Goal: Communication & Community: Ask a question

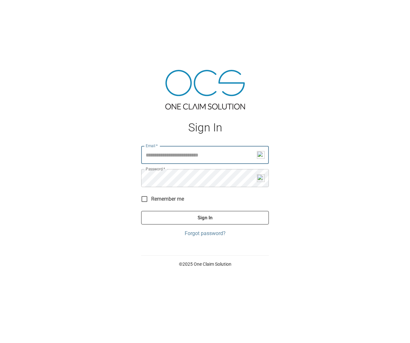
type input "**********"
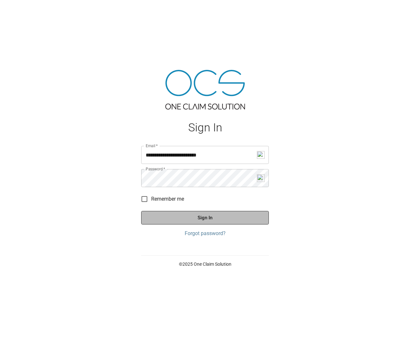
click at [181, 214] on button "Sign In" at bounding box center [205, 218] width 128 height 14
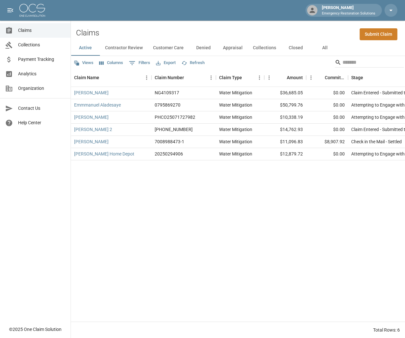
click at [125, 48] on button "Contractor Review" at bounding box center [124, 47] width 48 height 15
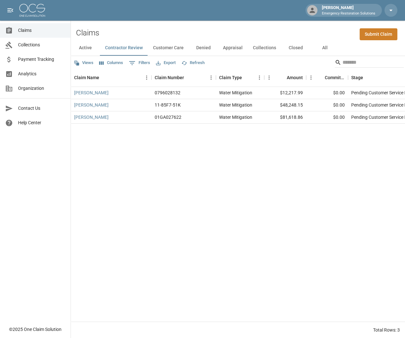
click at [166, 50] on button "Customer Care" at bounding box center [168, 47] width 41 height 15
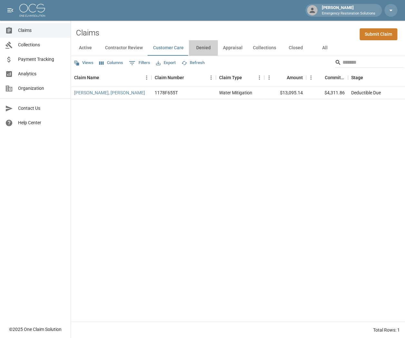
click at [198, 52] on button "Denied" at bounding box center [203, 47] width 29 height 15
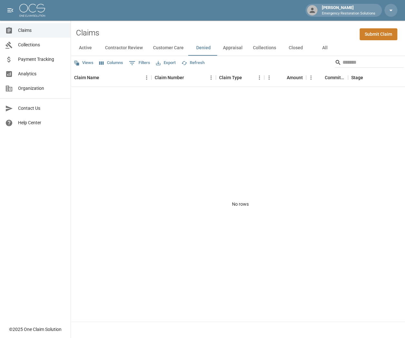
click at [292, 50] on button "Closed" at bounding box center [295, 47] width 29 height 15
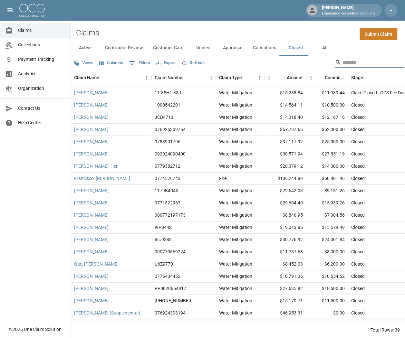
click at [346, 64] on input "Search" at bounding box center [368, 62] width 52 height 10
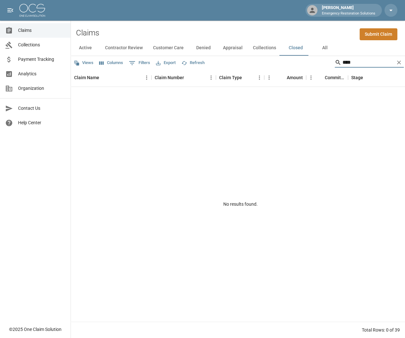
type input "****"
click at [86, 48] on button "Active" at bounding box center [85, 47] width 29 height 15
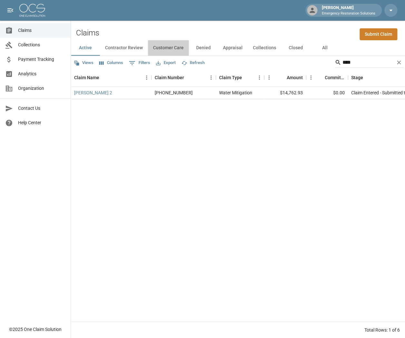
click at [167, 46] on button "Customer Care" at bounding box center [168, 47] width 41 height 15
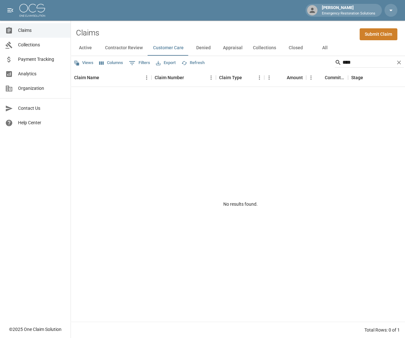
click at [208, 49] on button "Denied" at bounding box center [203, 47] width 29 height 15
click at [235, 53] on button "Appraisal" at bounding box center [233, 47] width 30 height 15
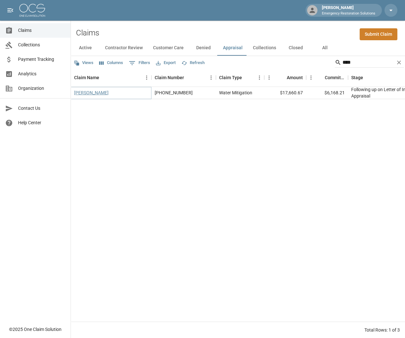
click at [104, 94] on link "[PERSON_NAME]" at bounding box center [91, 93] width 34 height 6
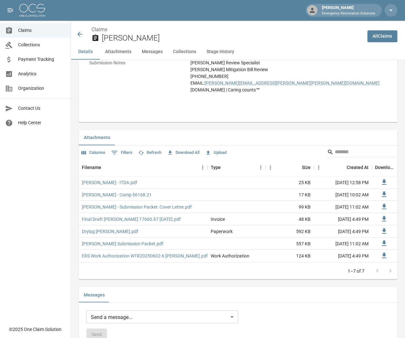
scroll to position [354, 0]
click at [143, 193] on link "[PERSON_NAME] - Comp $6168.21" at bounding box center [117, 194] width 70 height 6
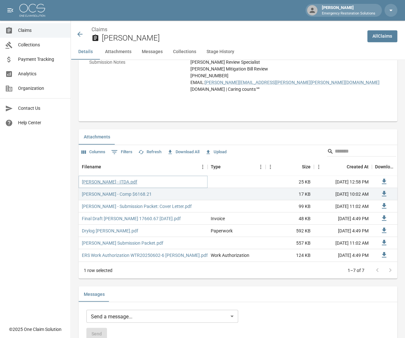
click at [135, 181] on link "[PERSON_NAME] - ITDA.pdf" at bounding box center [109, 182] width 55 height 6
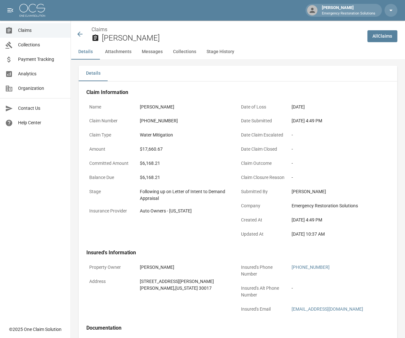
scroll to position [0, 0]
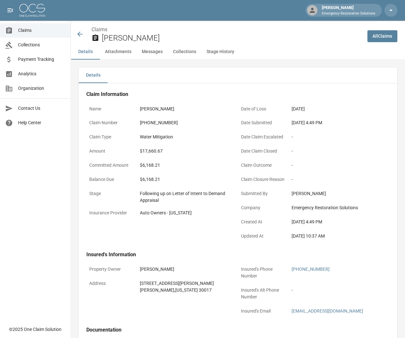
click at [82, 37] on icon at bounding box center [80, 34] width 8 height 8
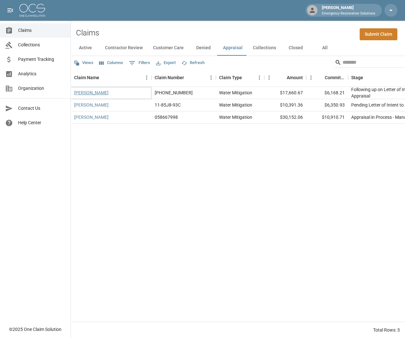
click at [91, 93] on link "[PERSON_NAME]" at bounding box center [91, 93] width 34 height 6
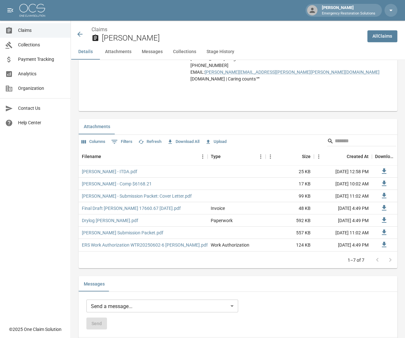
scroll to position [387, 0]
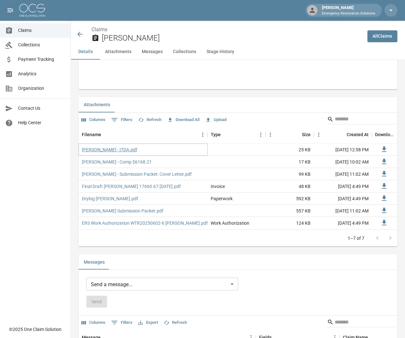
click at [132, 149] on link "[PERSON_NAME] - ITDA.pdf" at bounding box center [109, 150] width 55 height 6
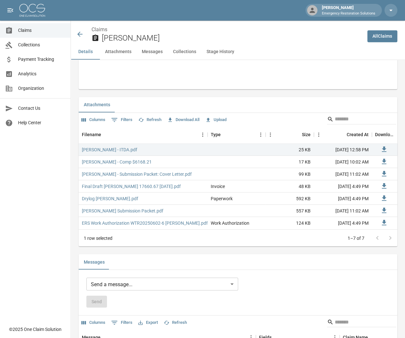
click at [246, 110] on div "Attachments" at bounding box center [238, 104] width 319 height 15
click at [140, 160] on link "[PERSON_NAME] - Comp $6168.21" at bounding box center [117, 162] width 70 height 6
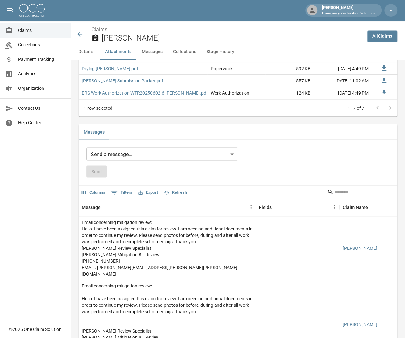
scroll to position [515, 0]
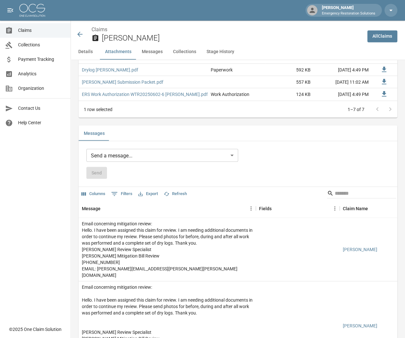
click at [231, 160] on body "[PERSON_NAME] Emergency Restoration Solutions Claims Collections Payment Tracki…" at bounding box center [202, 106] width 405 height 1243
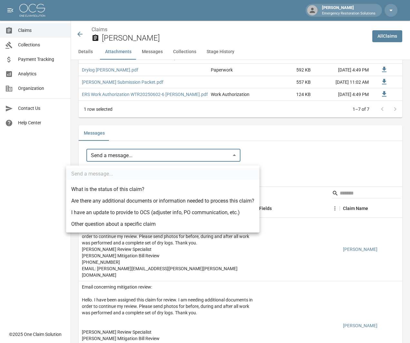
click at [163, 225] on li "Other question about a specific claim" at bounding box center [162, 224] width 193 height 12
type input "**********"
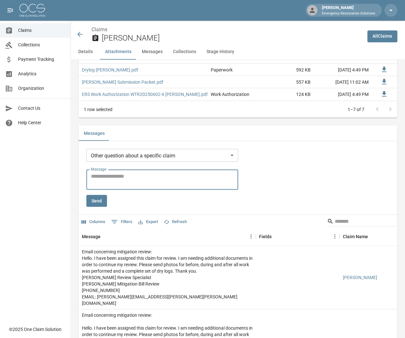
click at [155, 186] on textarea "Message" at bounding box center [162, 179] width 143 height 15
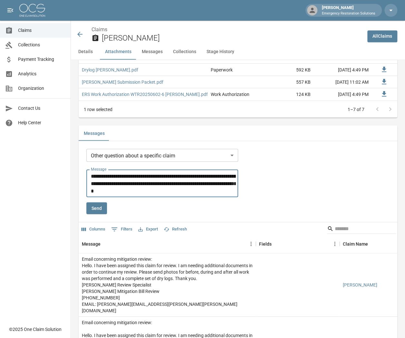
type textarea "**********"
click at [101, 214] on button "Send" at bounding box center [96, 208] width 21 height 12
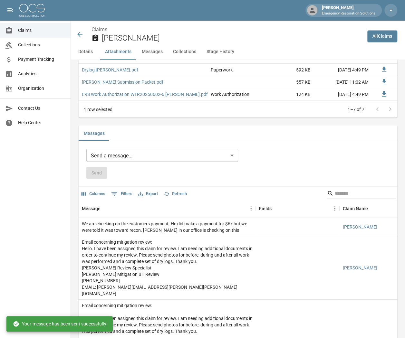
click at [32, 32] on span "Claims" at bounding box center [41, 30] width 47 height 7
